Goal: Find specific page/section: Find specific page/section

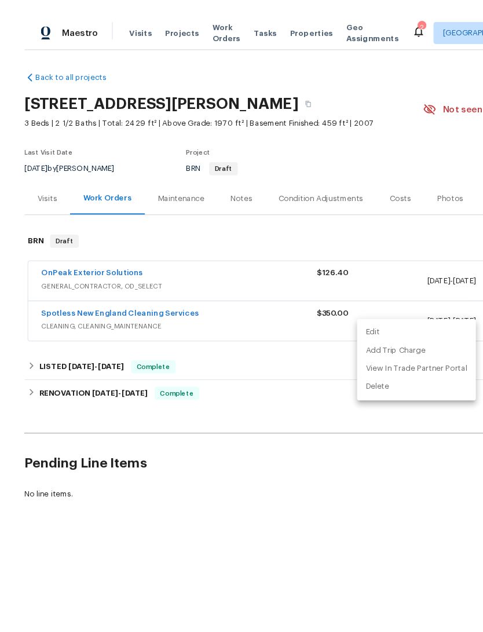
scroll to position [0, 172]
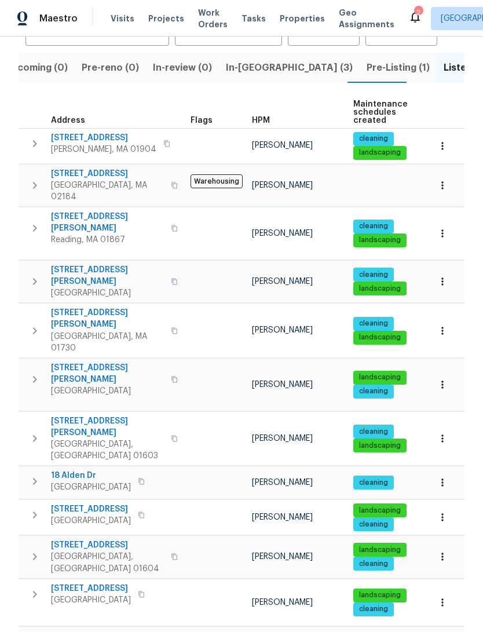
scroll to position [111, 0]
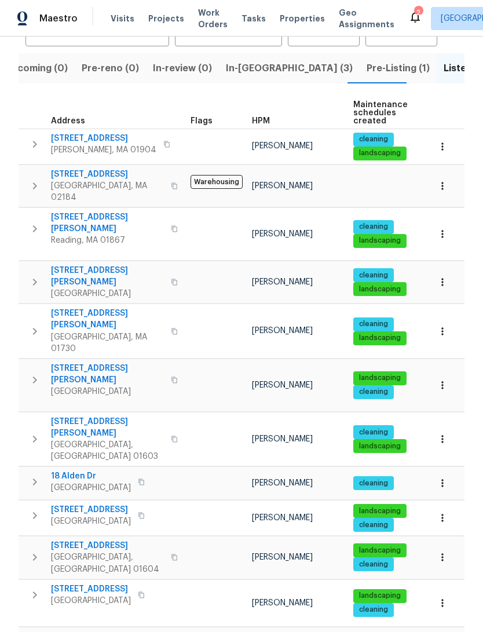
click at [74, 584] on span "[STREET_ADDRESS]" at bounding box center [91, 590] width 80 height 12
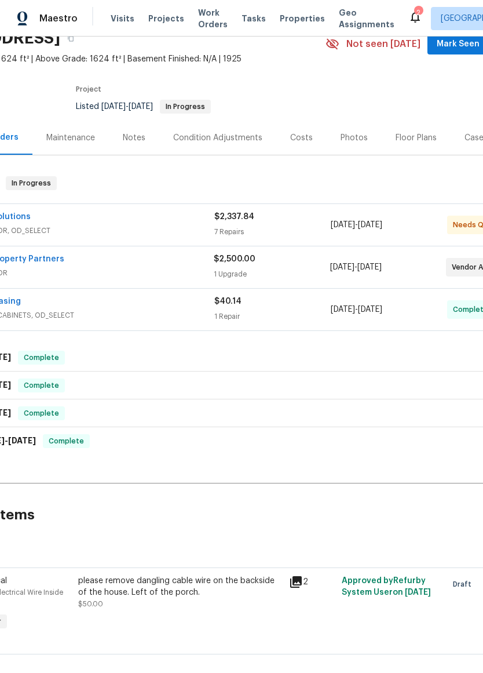
scroll to position [49, 85]
